Goal: Information Seeking & Learning: Understand process/instructions

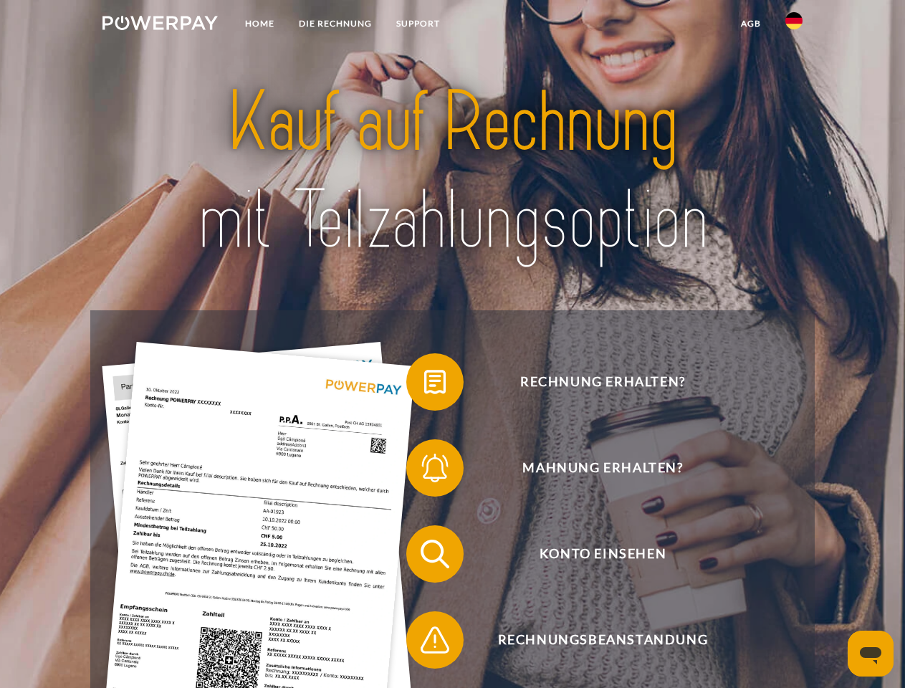
click at [160, 25] on img at bounding box center [160, 23] width 115 height 14
click at [794, 25] on img at bounding box center [794, 20] width 17 height 17
click at [751, 24] on link "agb" at bounding box center [751, 24] width 44 height 26
click at [424, 385] on span at bounding box center [414, 382] width 72 height 72
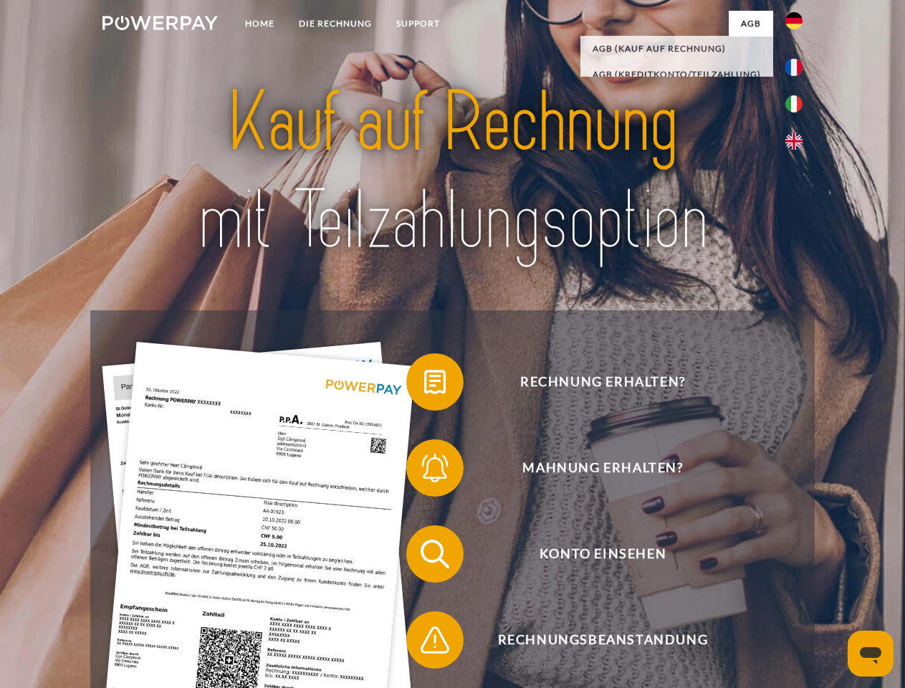
click at [424, 471] on span at bounding box center [414, 468] width 72 height 72
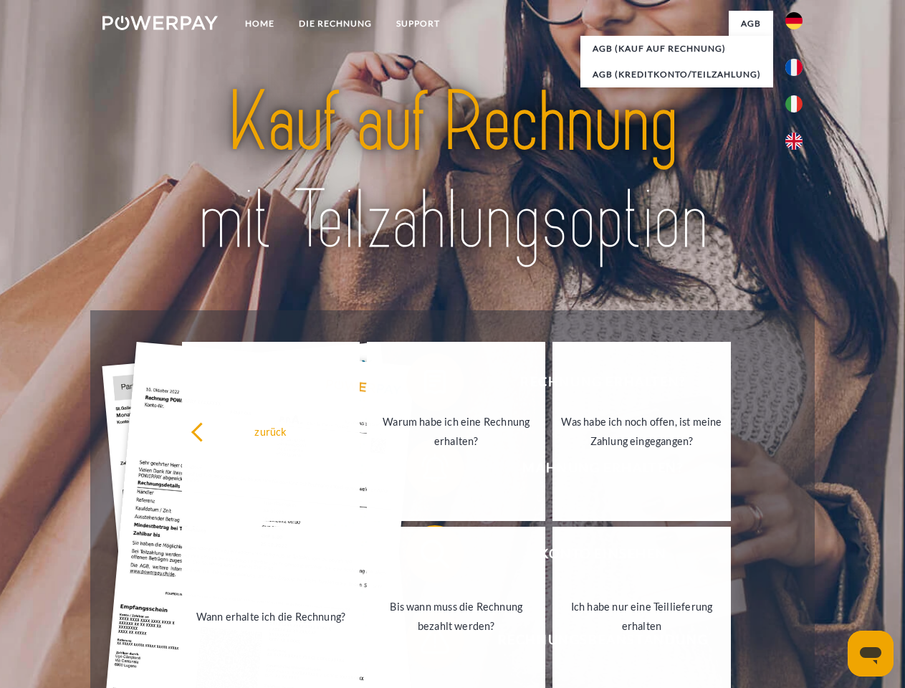
click at [424, 557] on link "Bis wann muss die Rechnung bezahlt werden?" at bounding box center [456, 616] width 179 height 179
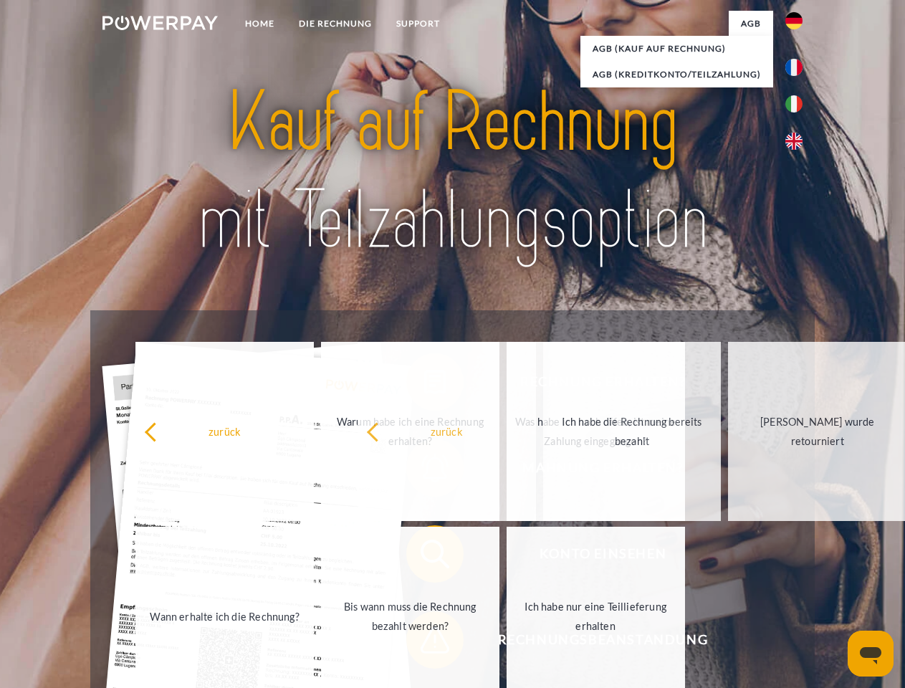
click at [424, 643] on span at bounding box center [414, 640] width 72 height 72
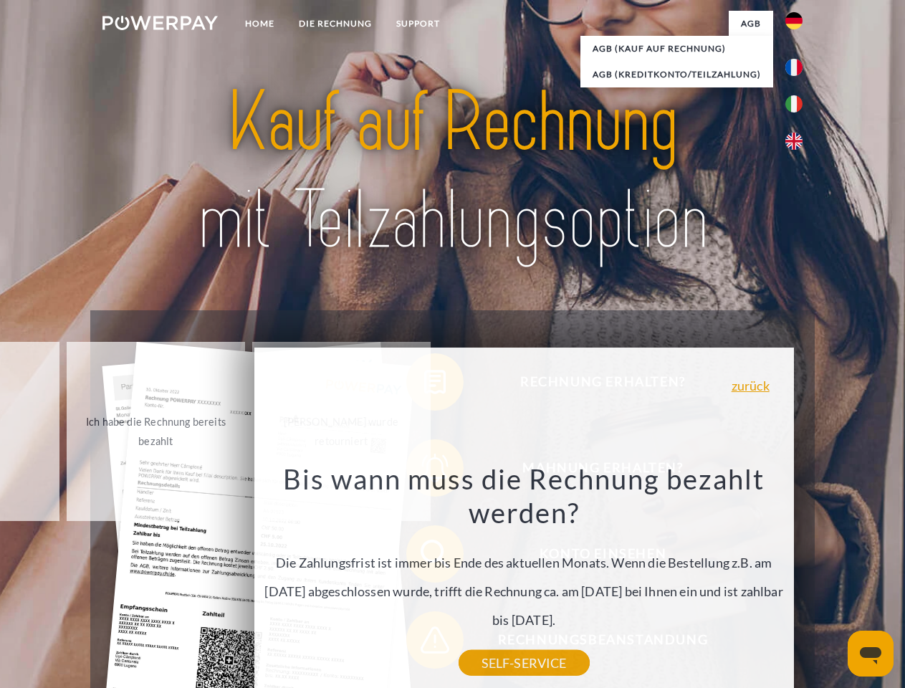
click at [871, 654] on icon "Messaging-Fenster öffnen" at bounding box center [871, 655] width 22 height 17
